Goal: Use online tool/utility: Utilize a website feature to perform a specific function

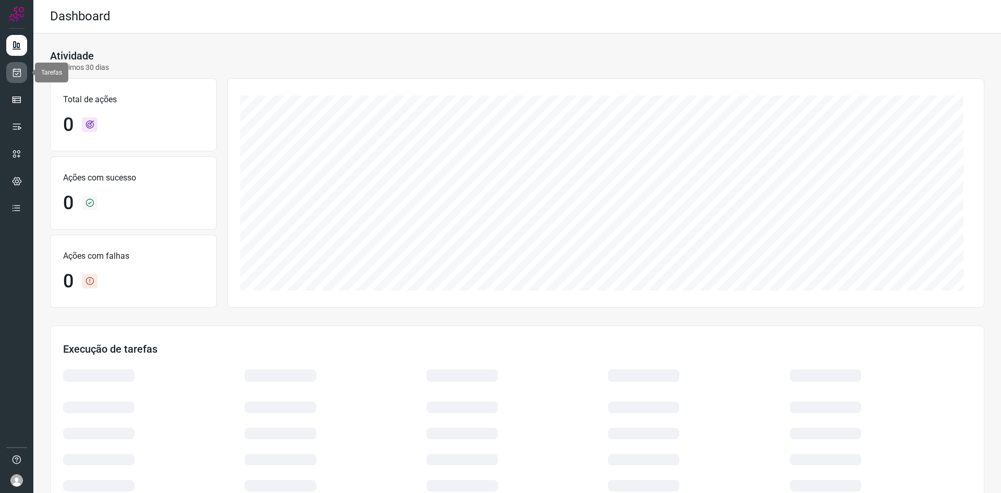
click at [20, 75] on icon at bounding box center [16, 72] width 11 height 10
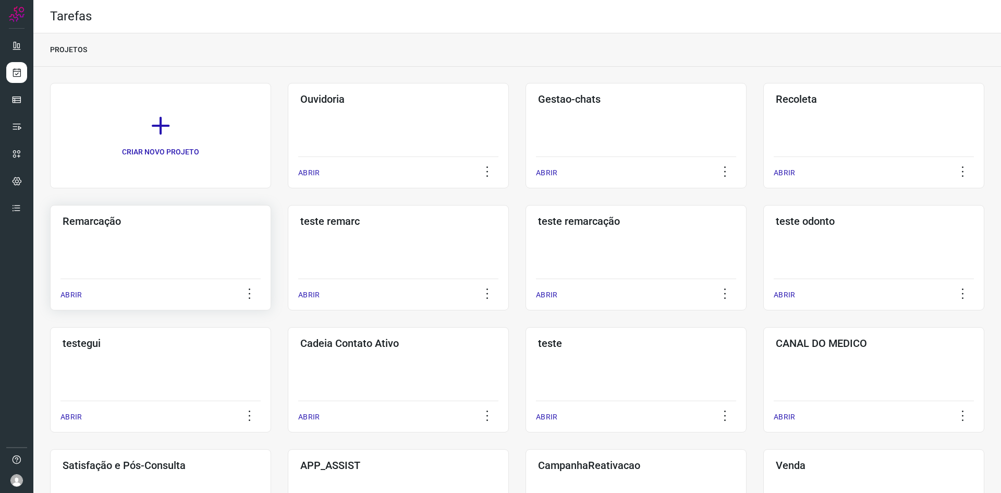
scroll to position [210, 0]
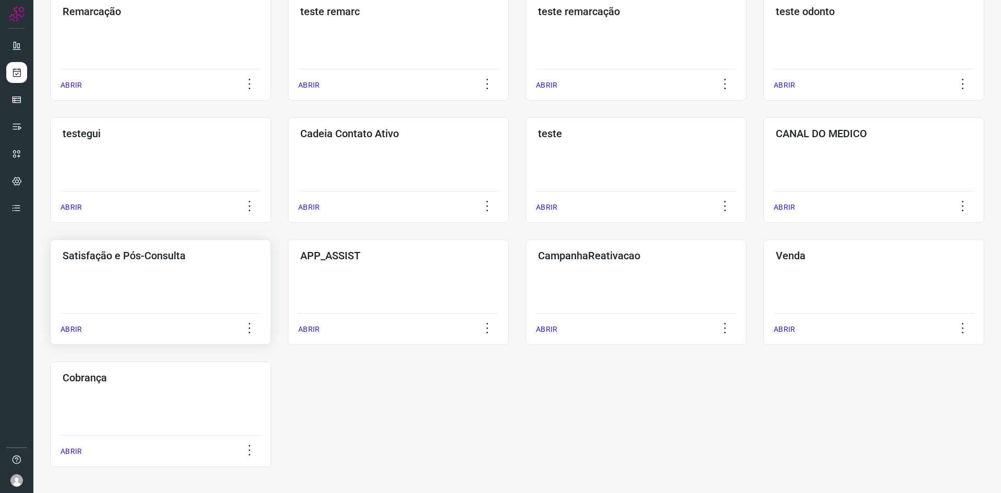
click at [288, 309] on div "Satisfação e Pós-Consulta ABRIR" at bounding box center [398, 291] width 221 height 105
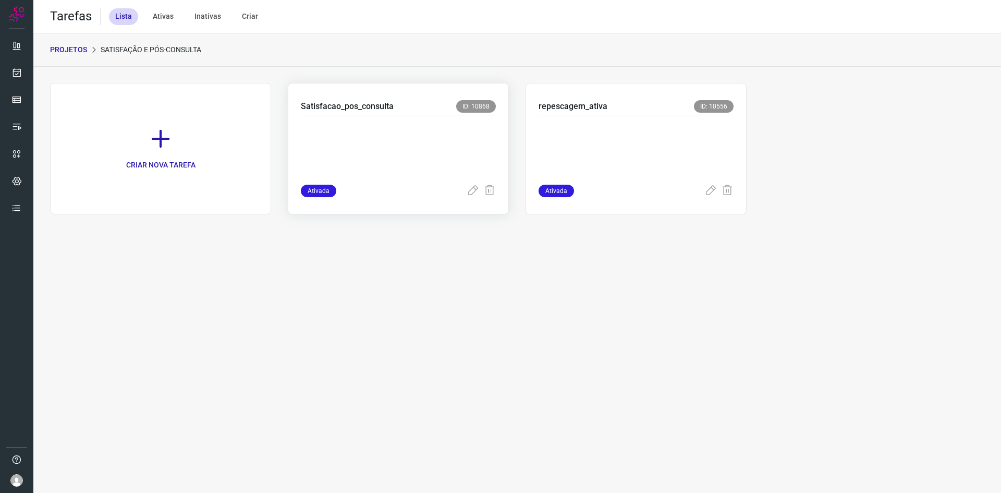
click at [406, 159] on p at bounding box center [379, 148] width 156 height 52
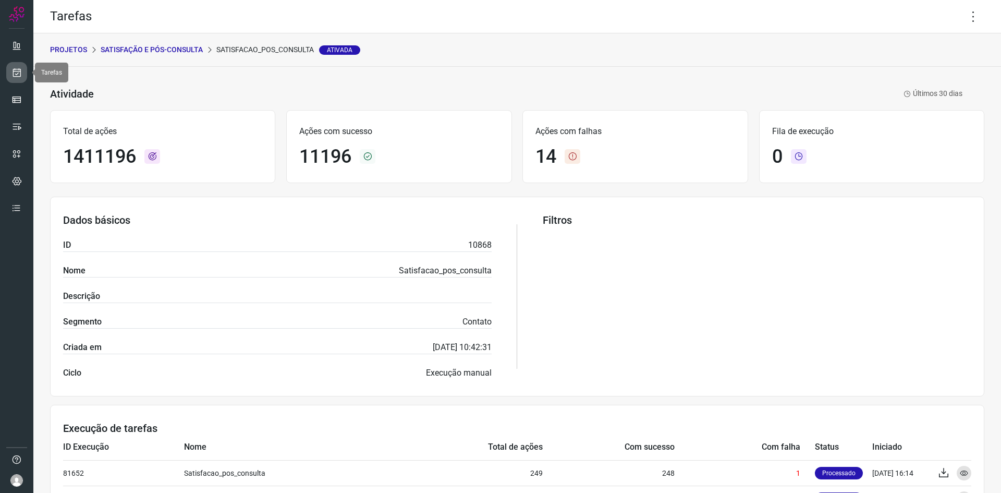
click at [17, 74] on icon at bounding box center [16, 72] width 11 height 10
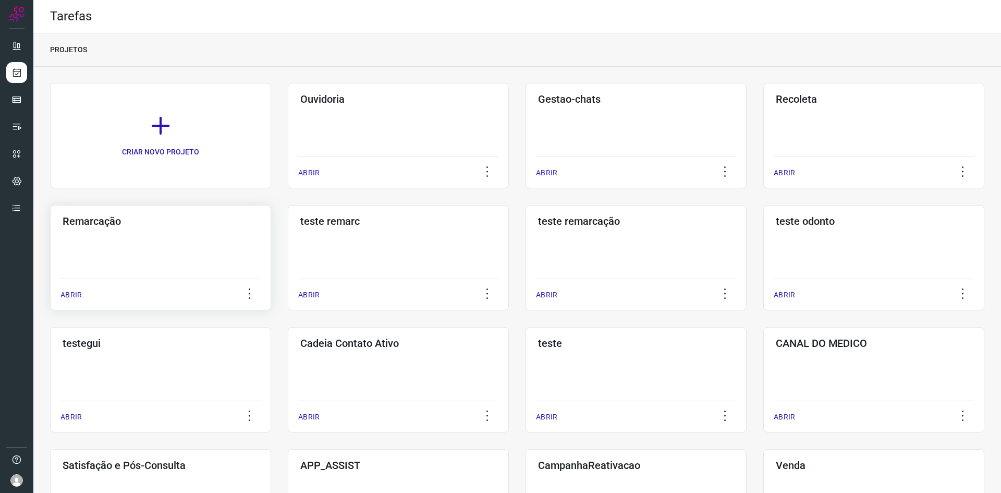
scroll to position [210, 0]
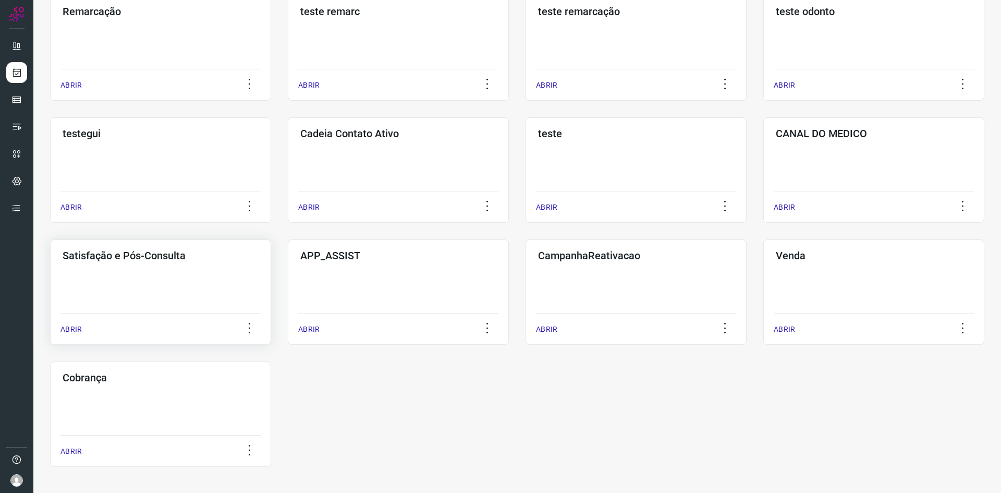
click at [288, 287] on div "Satisfação e Pós-Consulta ABRIR" at bounding box center [398, 291] width 221 height 105
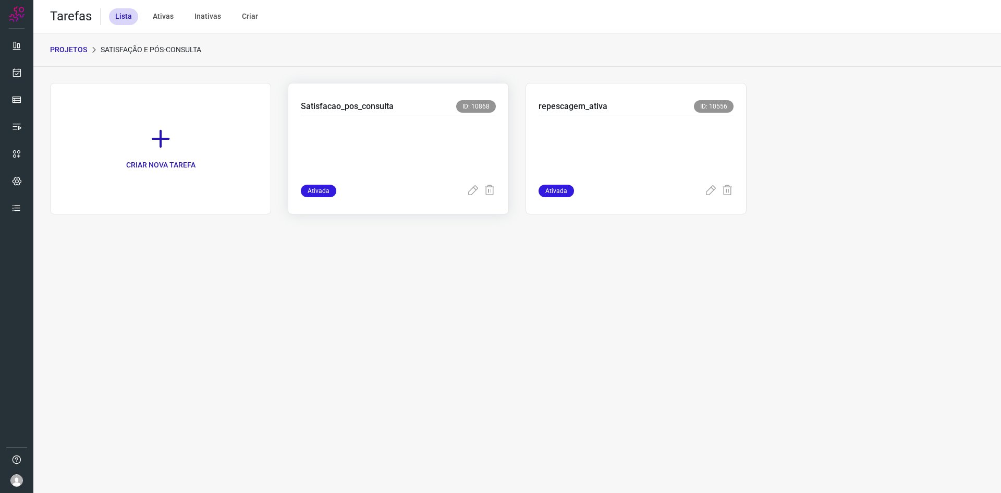
click at [452, 157] on p at bounding box center [379, 148] width 156 height 52
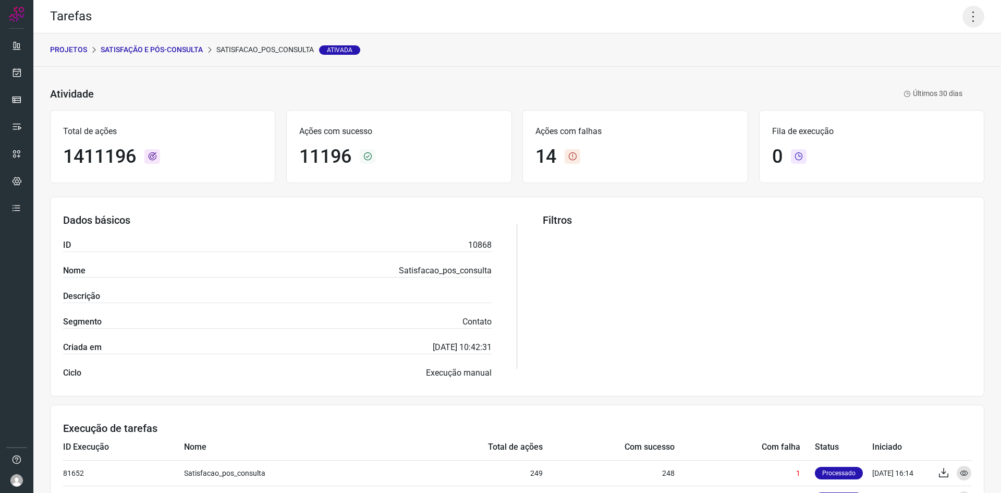
click at [964, 14] on icon at bounding box center [974, 17] width 22 height 22
click at [901, 66] on li "Executar" at bounding box center [928, 68] width 95 height 17
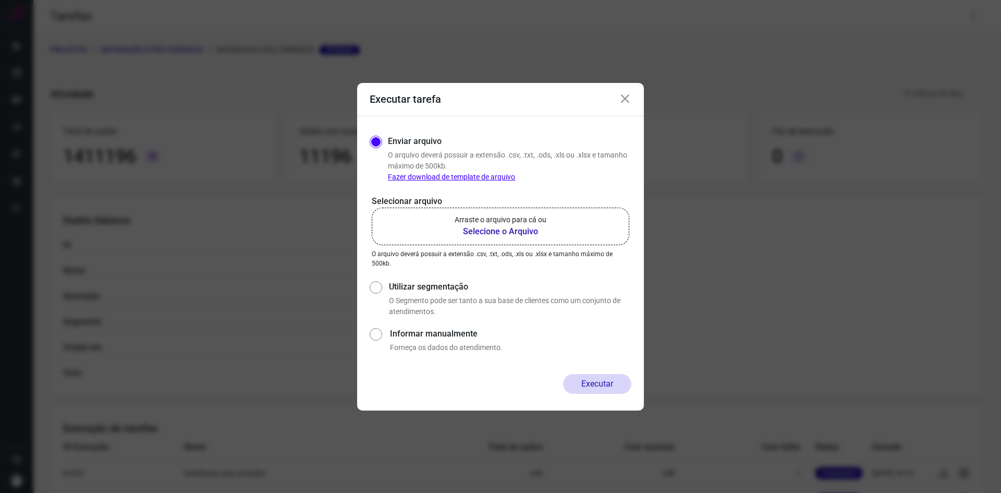
click at [460, 230] on b "Selecione o Arquivo" at bounding box center [501, 231] width 92 height 13
click at [0, 0] on input "Arraste o arquivo para cá ou Selecione o Arquivo" at bounding box center [0, 0] width 0 height 0
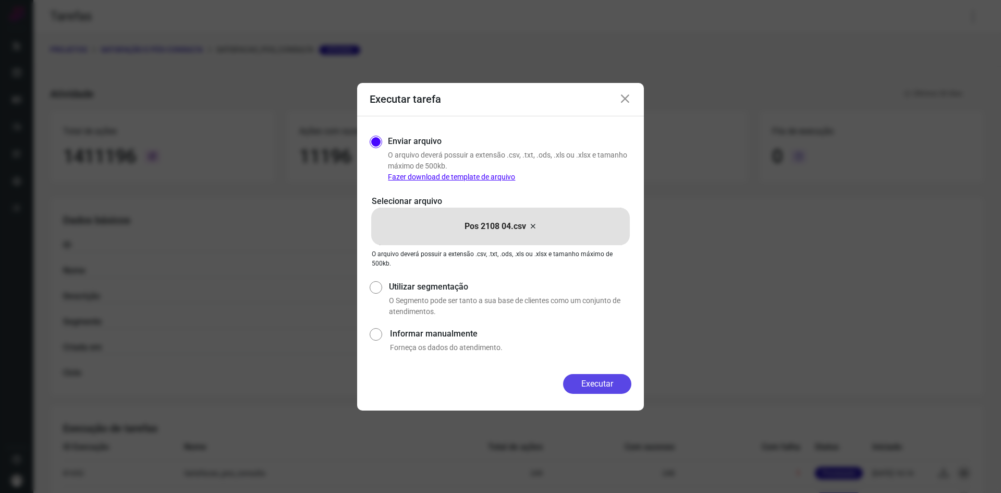
click at [592, 386] on button "Executar" at bounding box center [597, 384] width 68 height 20
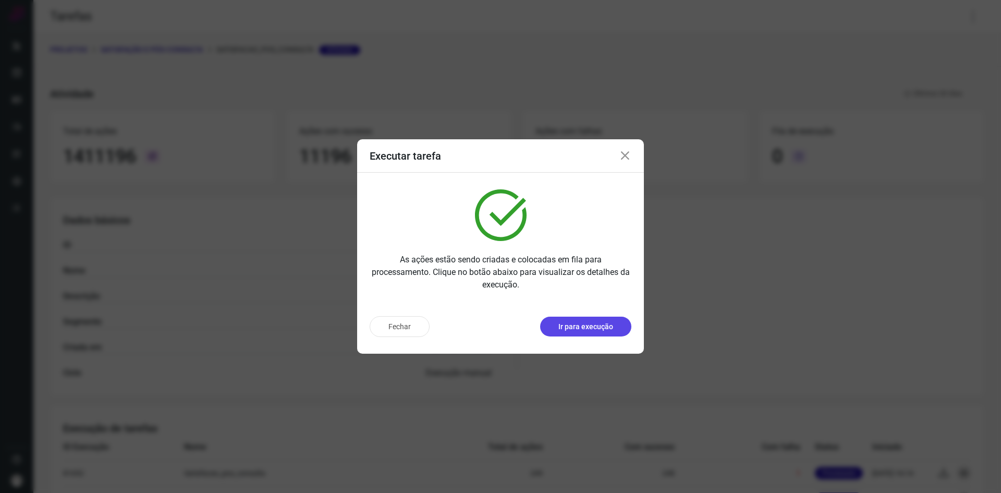
click at [599, 330] on p "Ir para execução" at bounding box center [586, 326] width 55 height 11
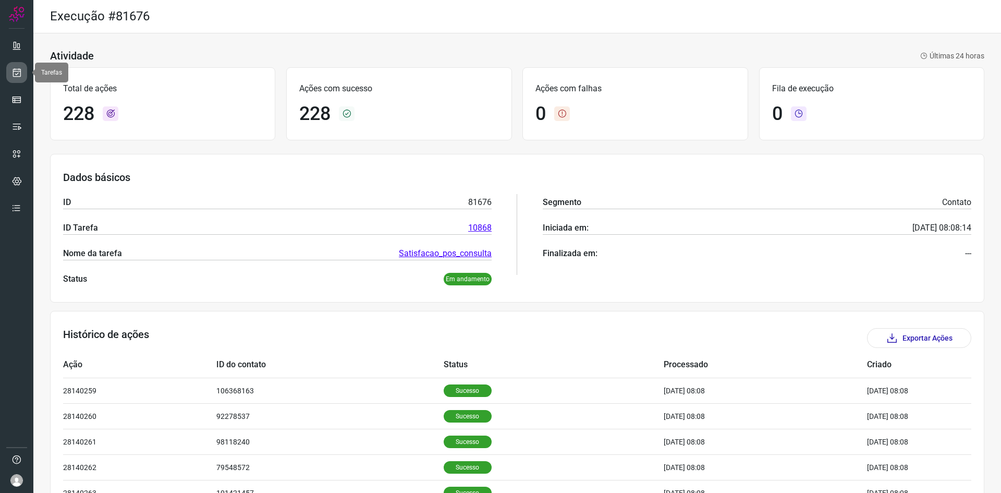
click at [16, 71] on icon at bounding box center [16, 72] width 11 height 10
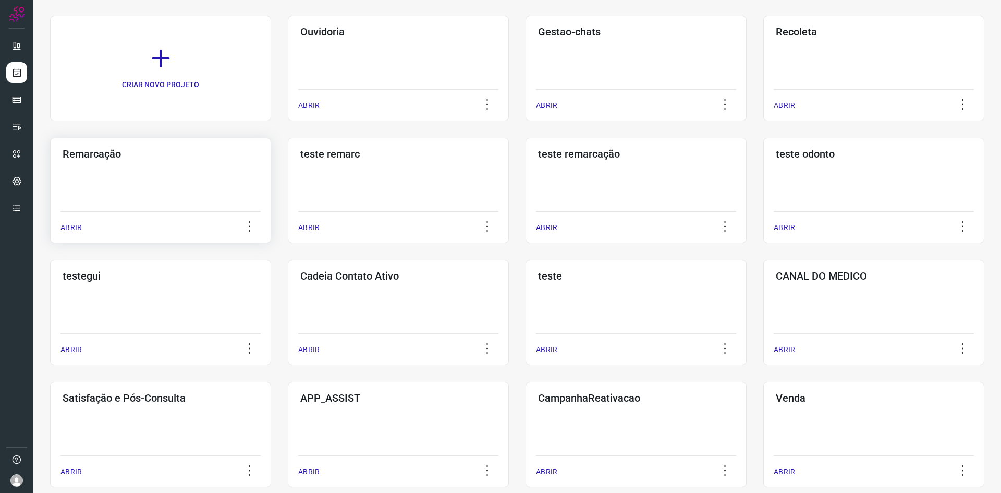
scroll to position [210, 0]
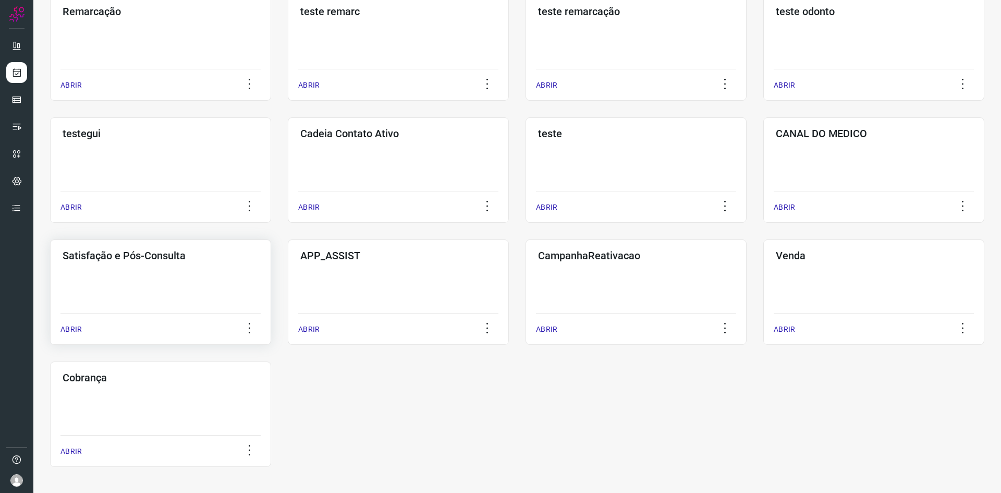
click at [288, 294] on div "Satisfação e Pós-Consulta ABRIR" at bounding box center [398, 291] width 221 height 105
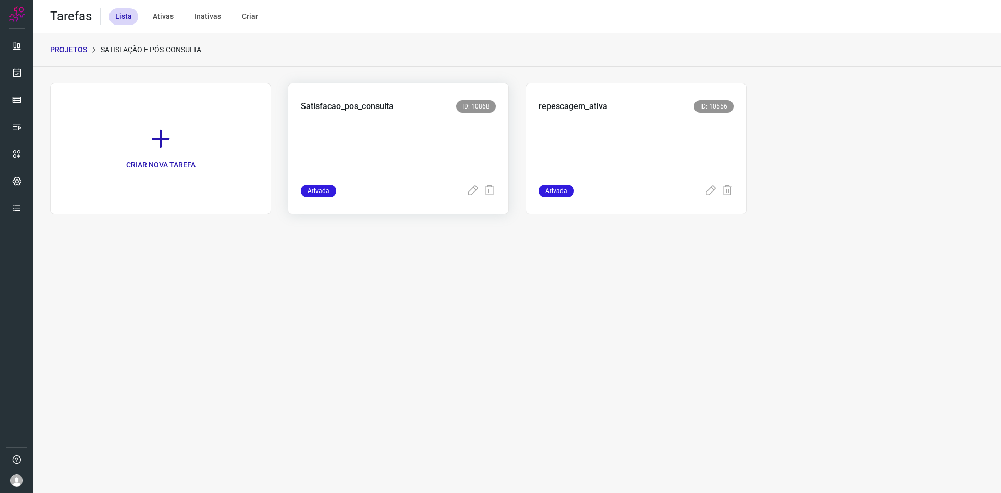
click at [457, 160] on p at bounding box center [379, 148] width 156 height 52
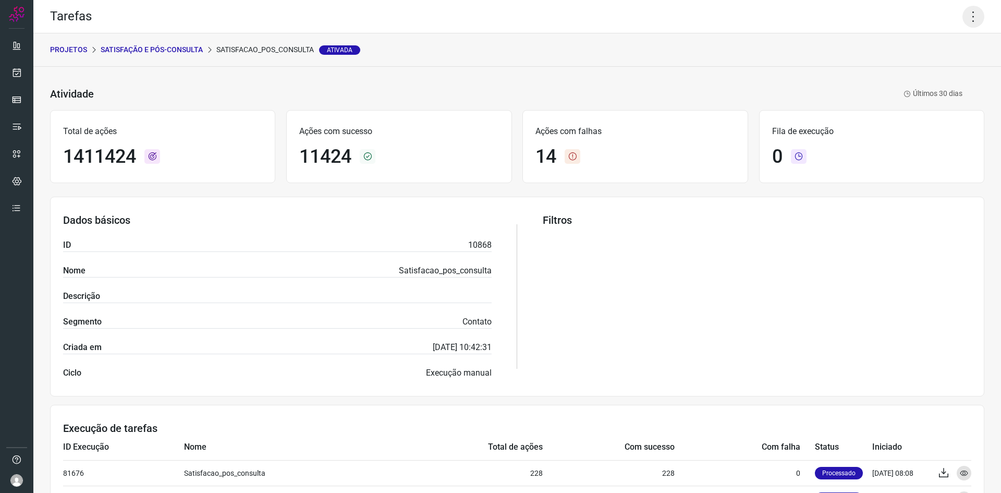
click at [963, 13] on icon at bounding box center [974, 17] width 22 height 22
click at [930, 63] on li "Executar" at bounding box center [928, 68] width 95 height 17
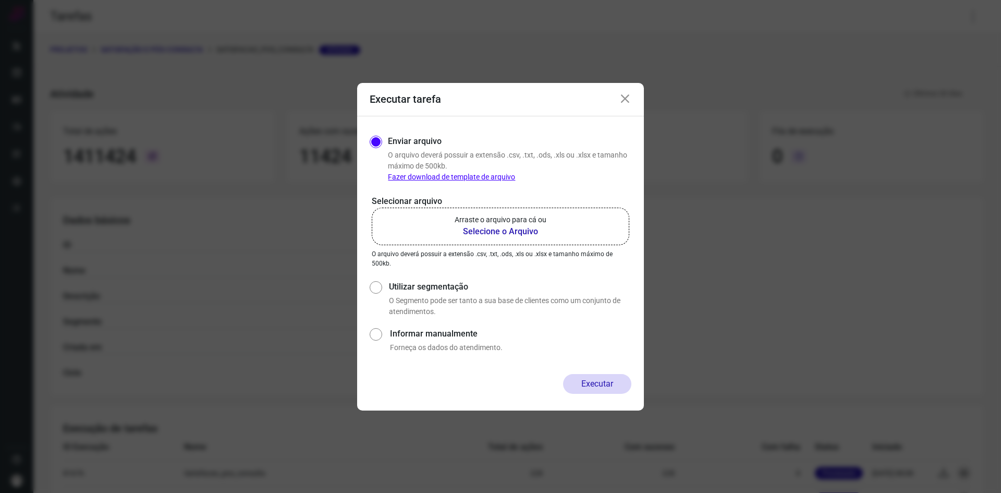
click at [568, 217] on label "Arraste o arquivo para cá ou Selecione o Arquivo" at bounding box center [501, 227] width 258 height 38
click at [0, 0] on input "Arraste o arquivo para cá ou Selecione o Arquivo" at bounding box center [0, 0] width 0 height 0
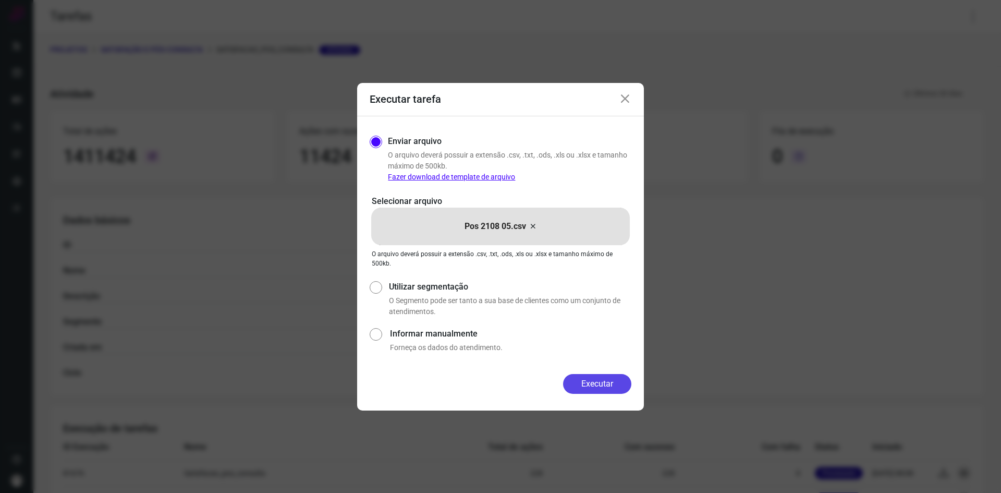
click at [604, 388] on button "Executar" at bounding box center [597, 384] width 68 height 20
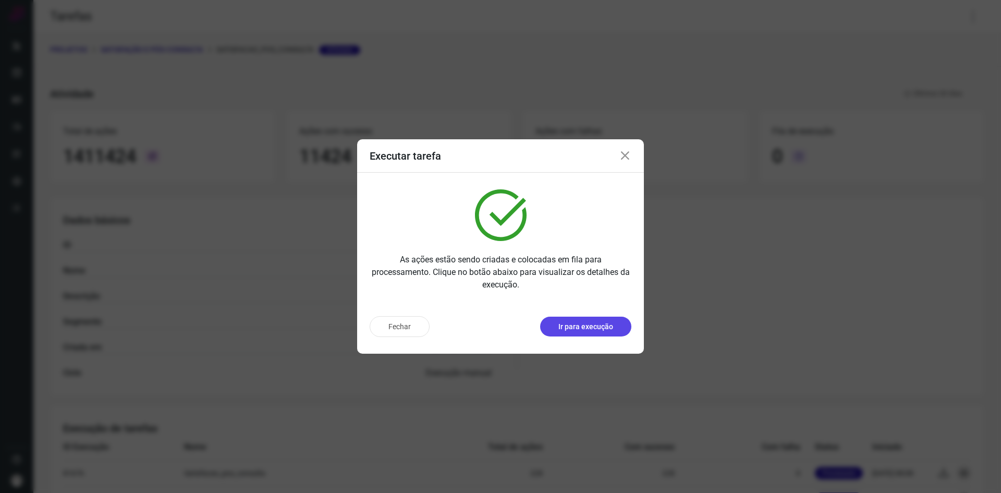
click at [600, 324] on p "Ir para execução" at bounding box center [586, 326] width 55 height 11
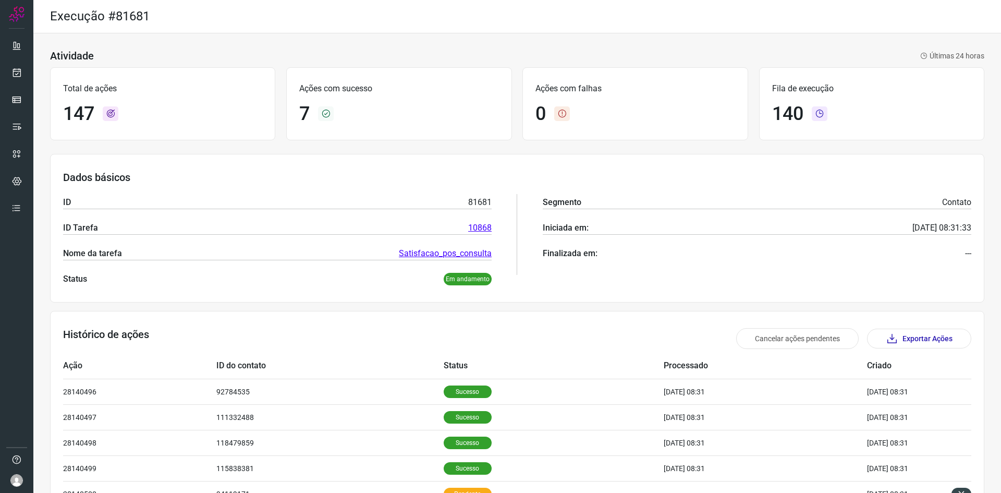
click at [937, 34] on div "Atividade Últimas 24 horas Total de ações 147 Ações com sucesso 7 Ações com fal…" at bounding box center [517, 359] width 968 height 653
click at [22, 74] on link at bounding box center [16, 72] width 21 height 21
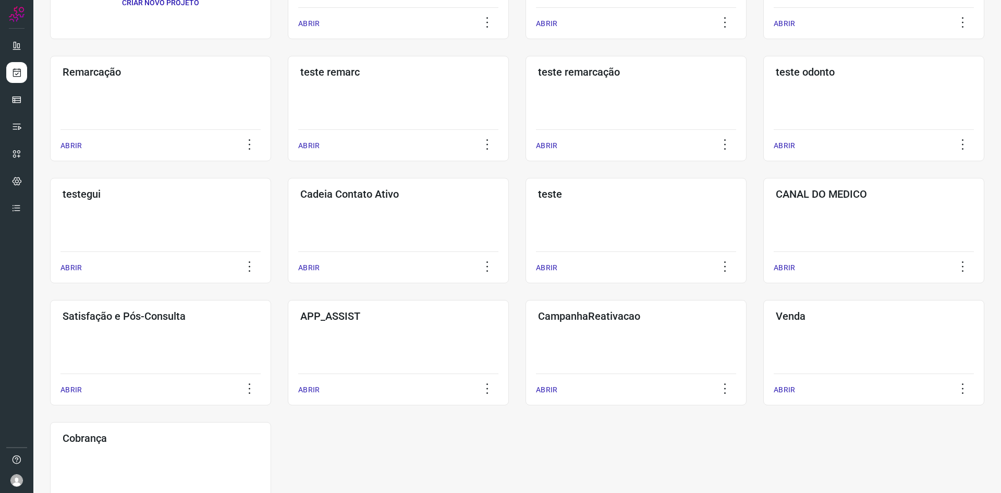
scroll to position [156, 0]
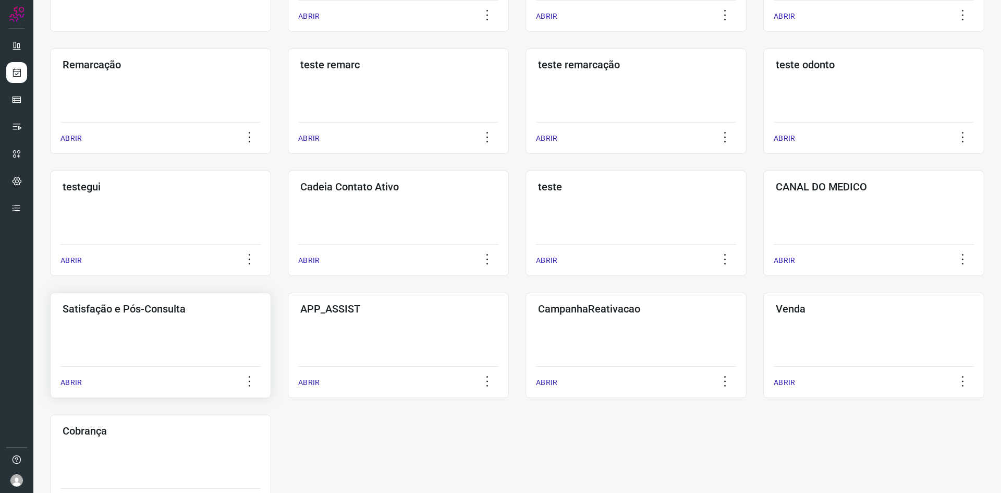
click at [288, 346] on div "Satisfação e Pós-Consulta ABRIR" at bounding box center [398, 345] width 221 height 105
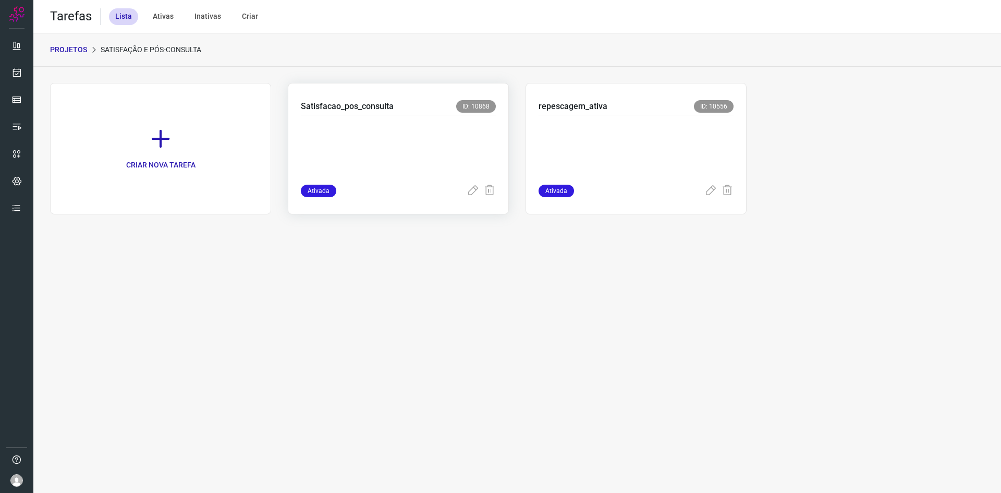
click at [416, 148] on p at bounding box center [379, 148] width 156 height 52
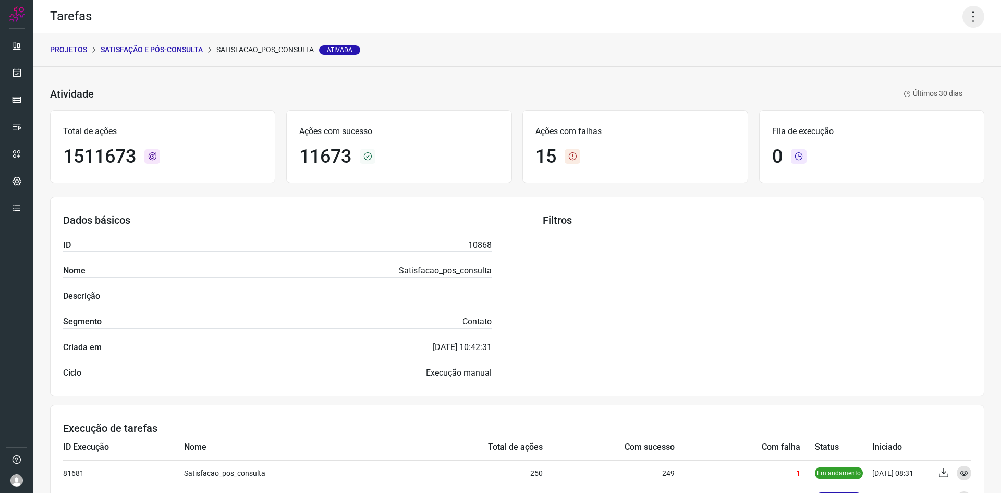
click at [966, 16] on icon at bounding box center [974, 17] width 22 height 22
click at [907, 64] on li "Executar" at bounding box center [928, 68] width 95 height 17
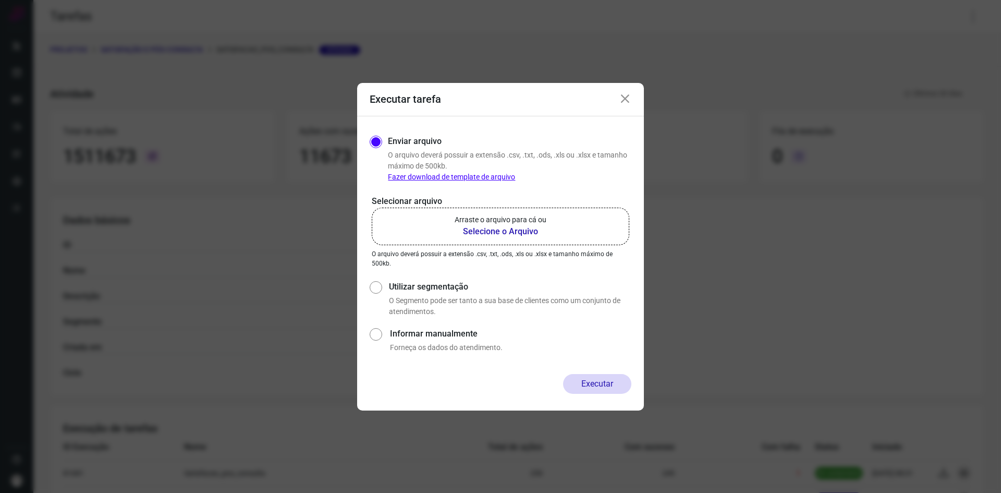
click at [531, 225] on p "Arraste o arquivo para cá ou" at bounding box center [501, 219] width 92 height 11
click at [0, 0] on input "Arraste o arquivo para cá ou Selecione o Arquivo" at bounding box center [0, 0] width 0 height 0
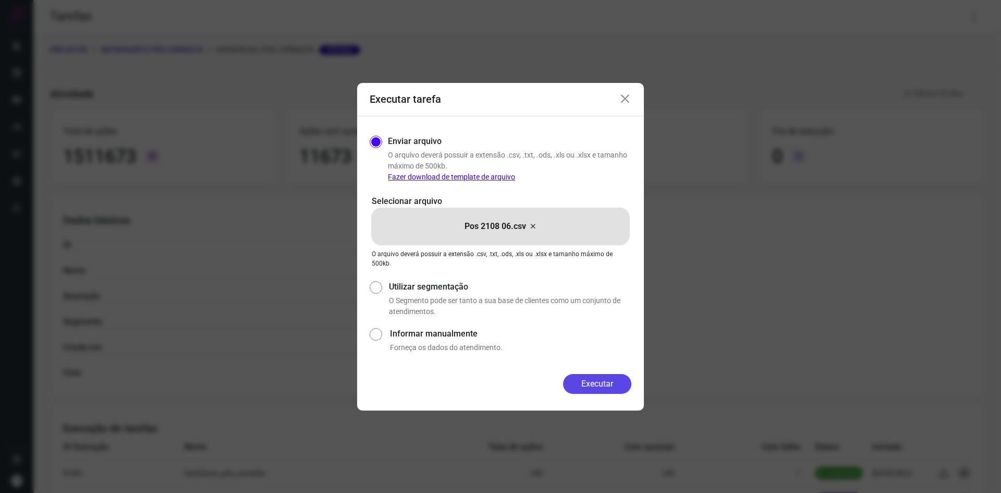
click at [592, 381] on button "Executar" at bounding box center [597, 384] width 68 height 20
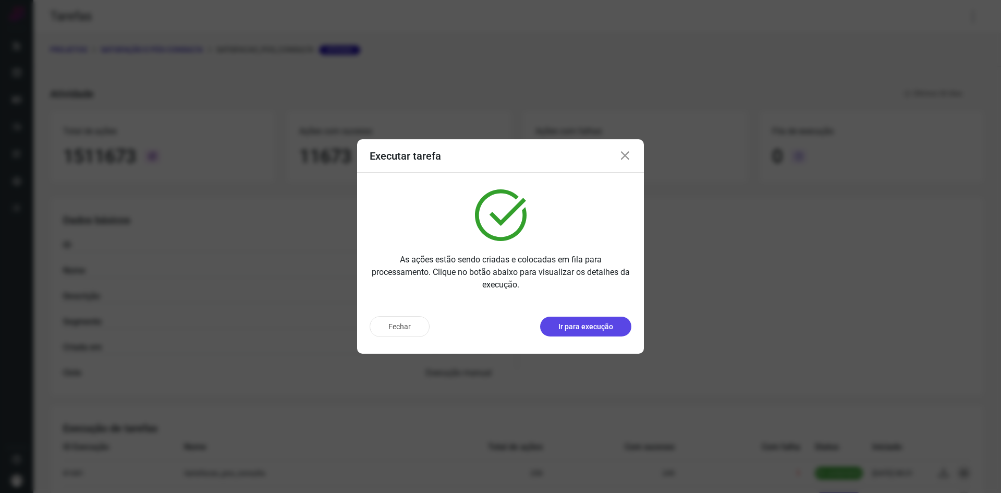
click at [562, 331] on p "Ir para execução" at bounding box center [586, 326] width 55 height 11
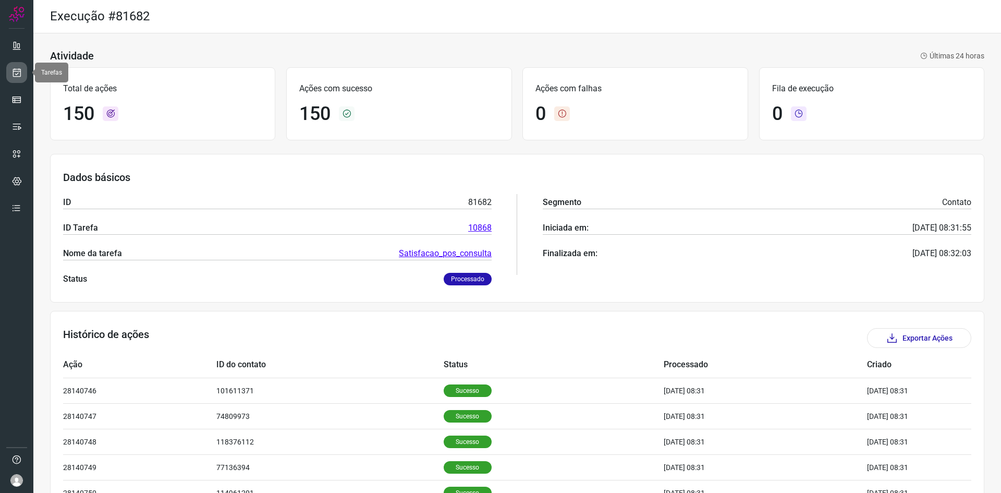
click at [23, 65] on link at bounding box center [16, 72] width 21 height 21
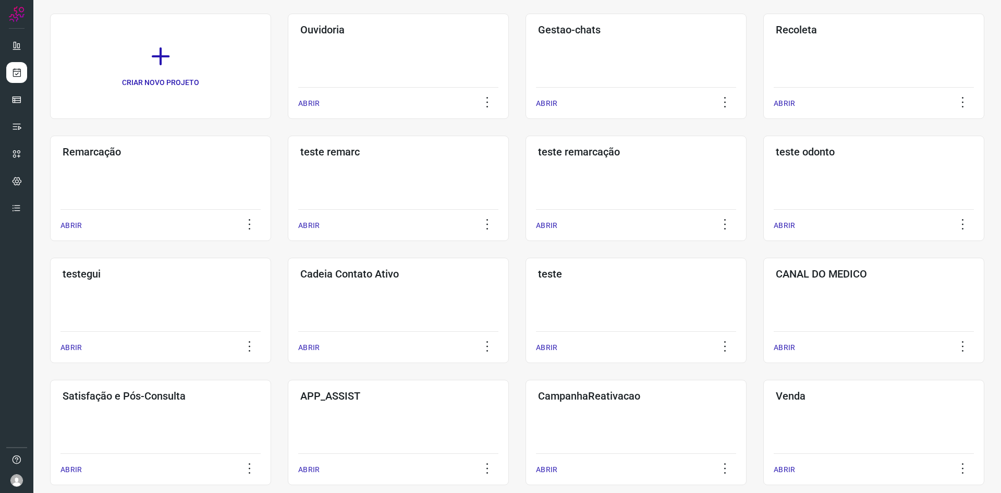
scroll to position [209, 0]
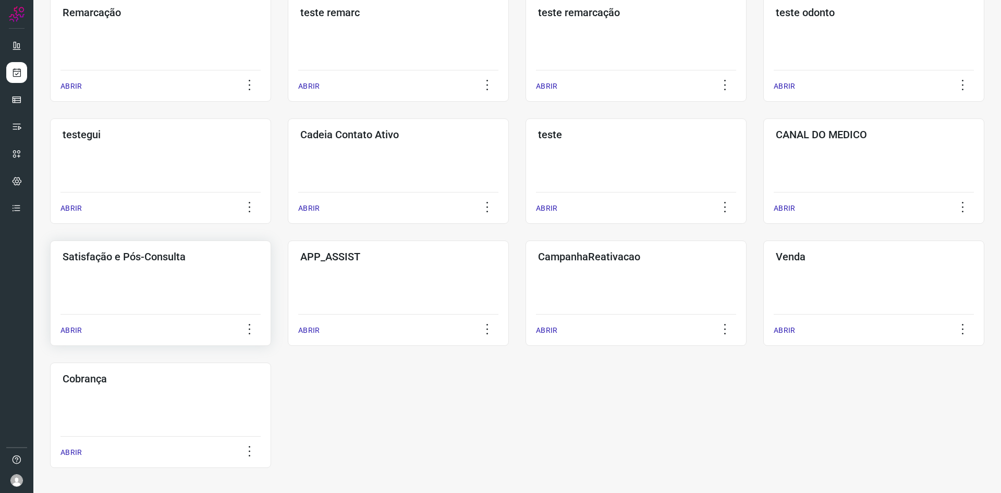
click at [288, 308] on div "Satisfação e Pós-Consulta ABRIR" at bounding box center [398, 292] width 221 height 105
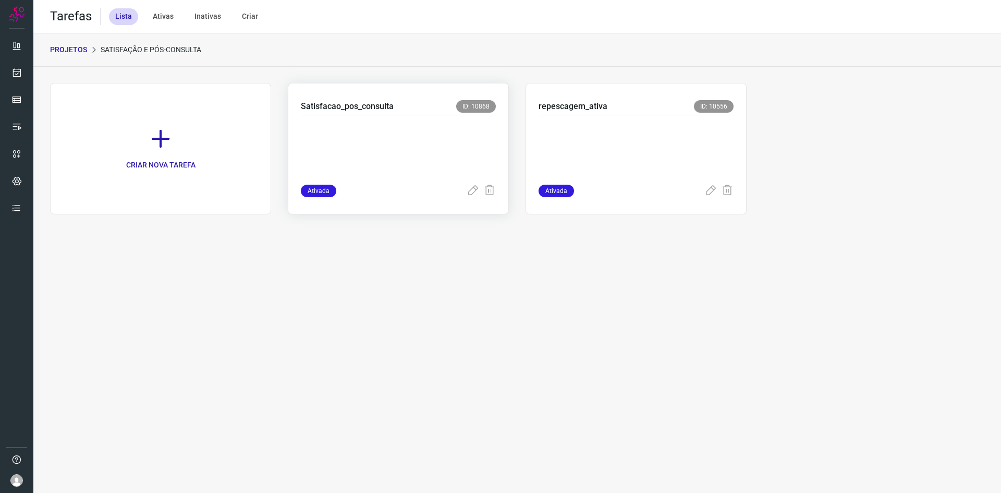
click at [441, 162] on p at bounding box center [379, 148] width 156 height 52
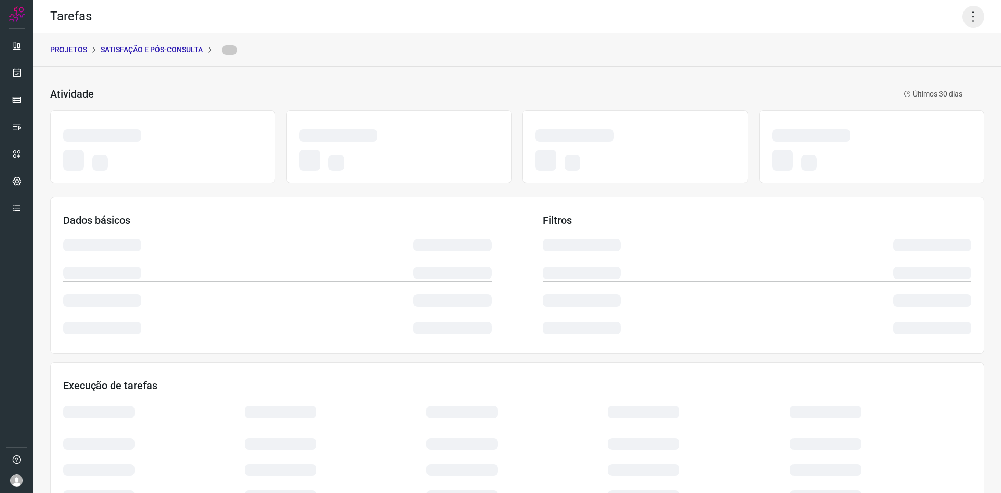
click at [963, 20] on icon at bounding box center [974, 17] width 22 height 22
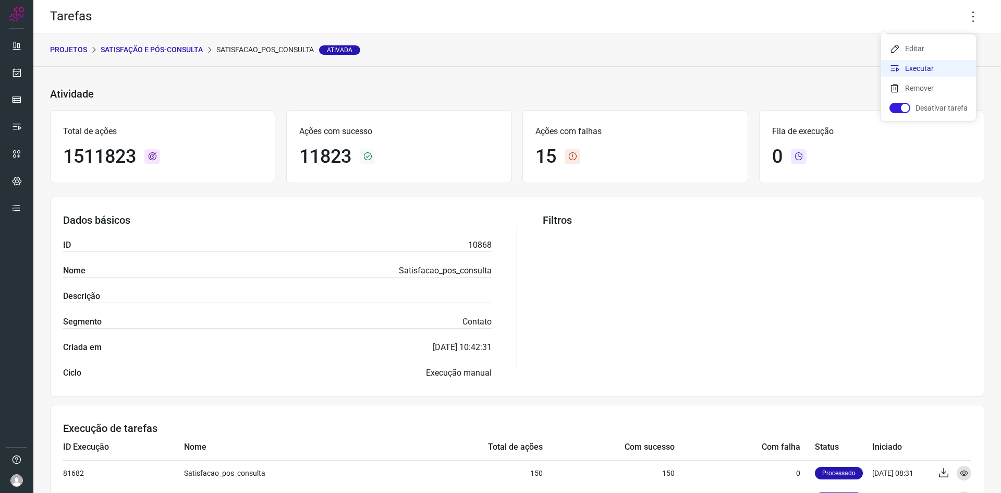
click at [925, 73] on li "Executar" at bounding box center [928, 68] width 95 height 17
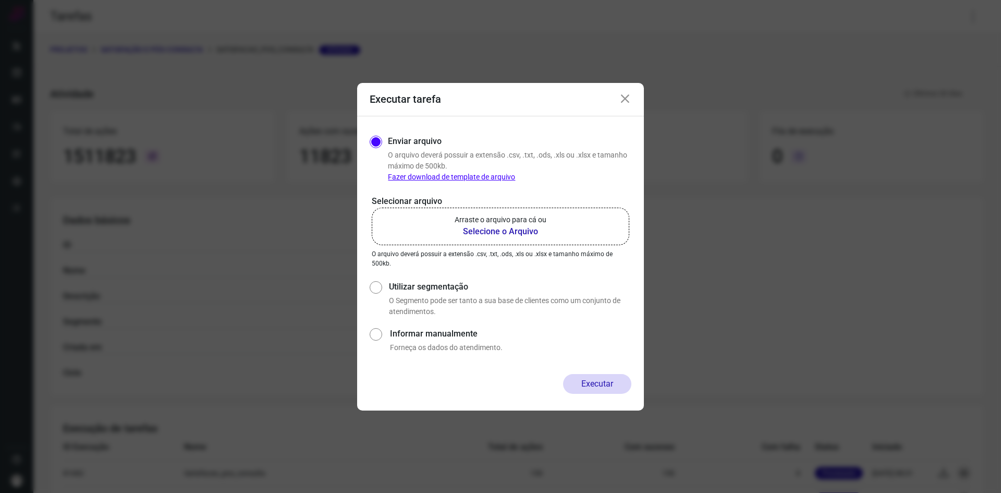
click at [617, 108] on div "Executar tarefa" at bounding box center [500, 99] width 287 height 33
click at [625, 100] on icon at bounding box center [625, 99] width 13 height 13
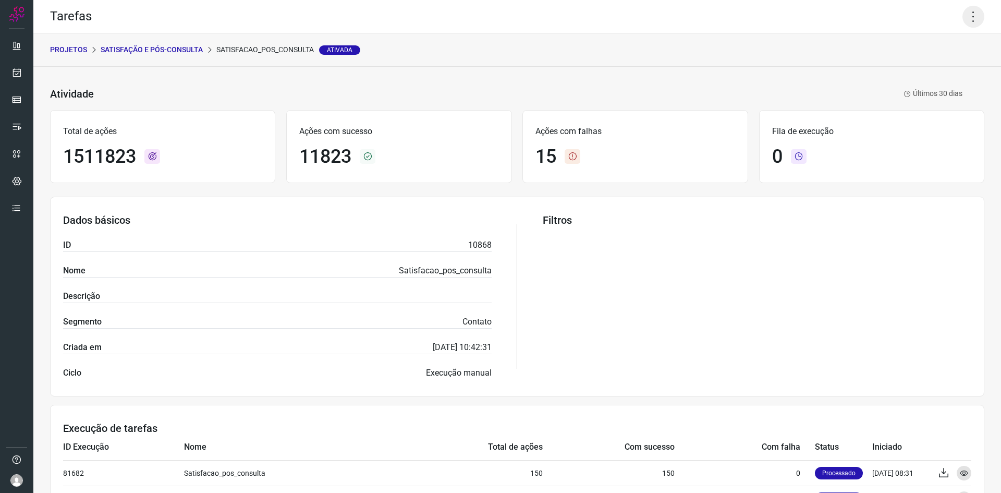
click at [966, 22] on icon at bounding box center [974, 17] width 22 height 22
click at [925, 69] on li "Executar" at bounding box center [928, 68] width 95 height 17
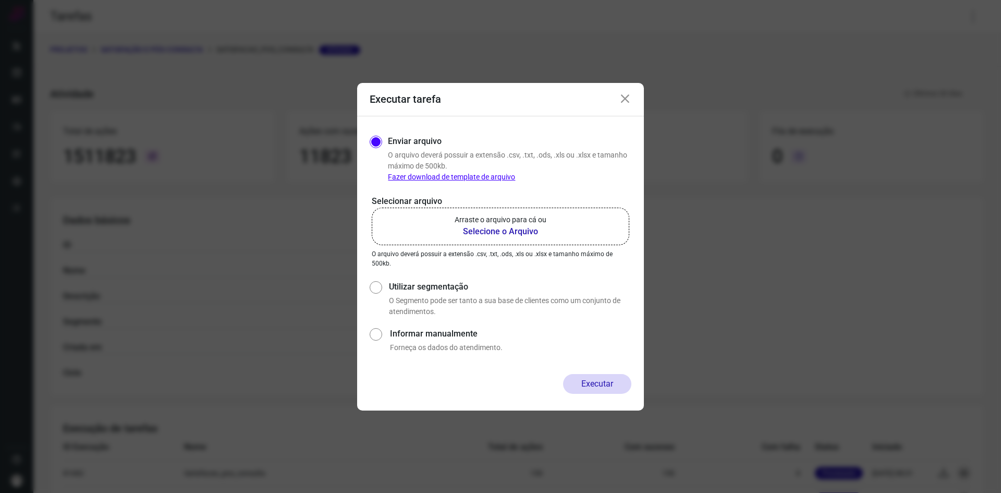
click at [558, 223] on label "Arraste o arquivo para cá ou Selecione o Arquivo" at bounding box center [501, 227] width 258 height 38
click at [0, 0] on input "Arraste o arquivo para cá ou Selecione o Arquivo" at bounding box center [0, 0] width 0 height 0
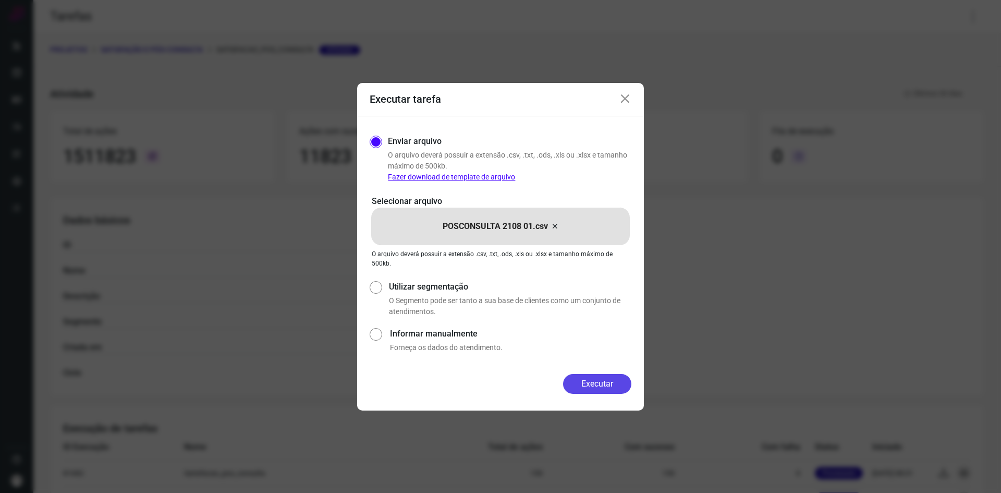
click at [597, 384] on button "Executar" at bounding box center [597, 384] width 68 height 20
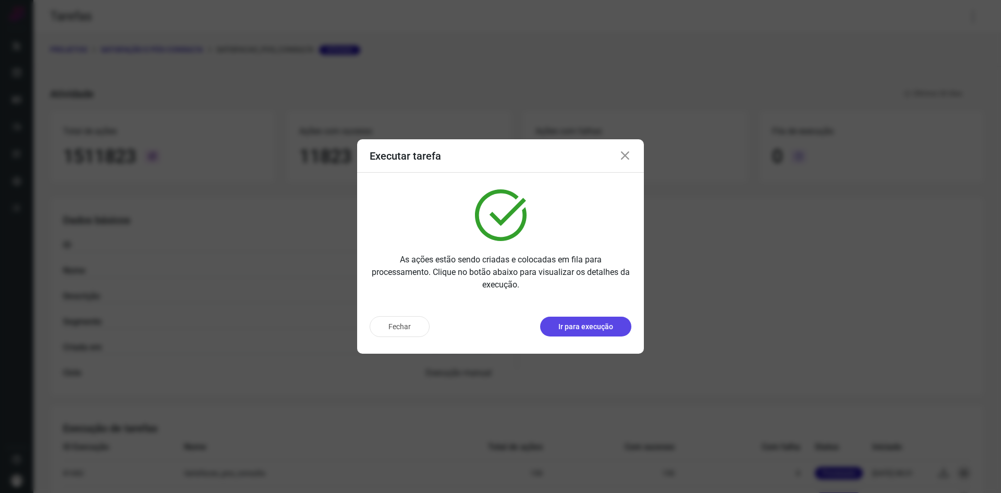
click at [571, 322] on p "Ir para execução" at bounding box center [586, 326] width 55 height 11
